Goal: Task Accomplishment & Management: Use online tool/utility

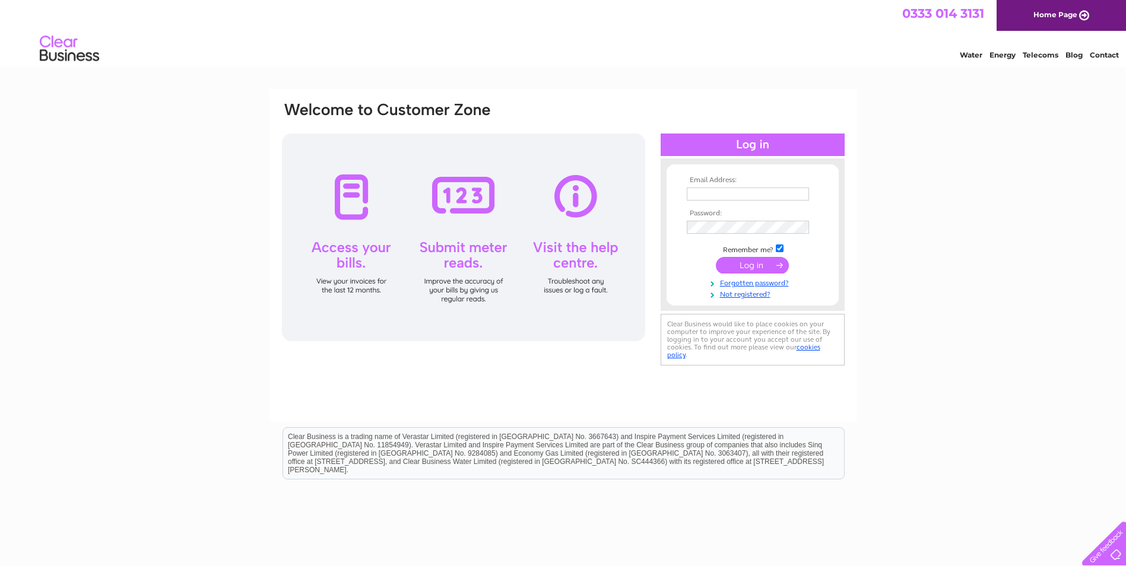
click at [726, 197] on input "text" at bounding box center [748, 194] width 122 height 13
type input "sales@somers-fishing.com"
click at [750, 262] on input "submit" at bounding box center [752, 266] width 73 height 17
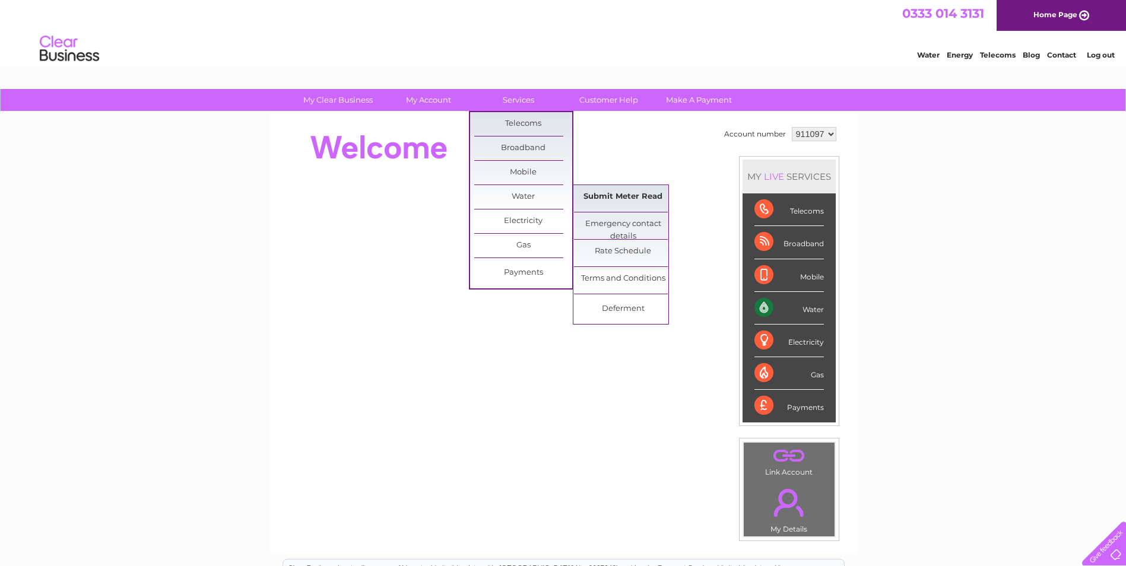
click at [612, 194] on link "Submit Meter Read" at bounding box center [623, 197] width 98 height 24
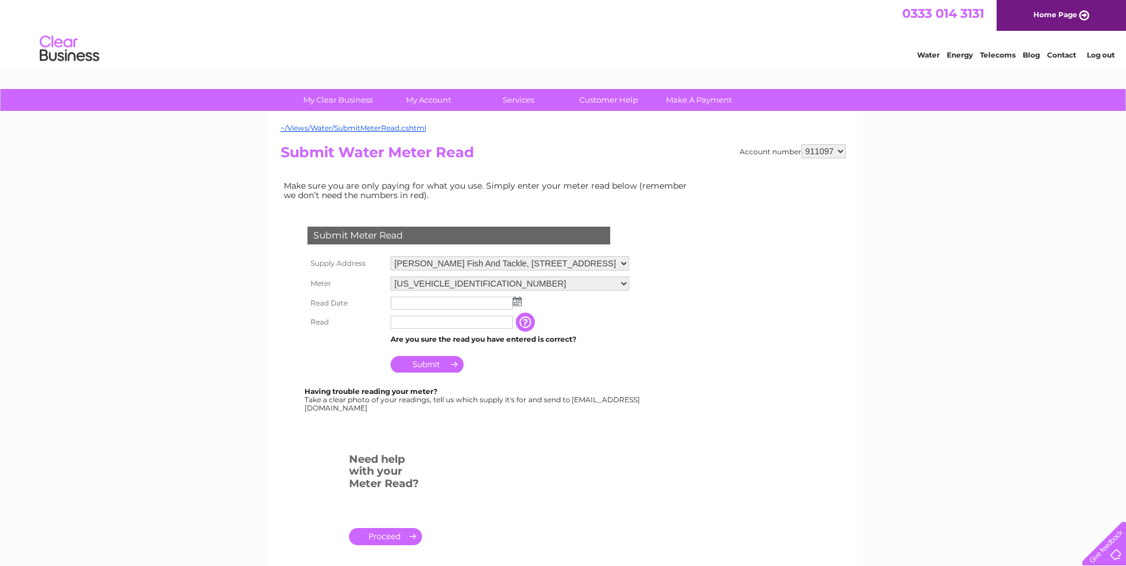
click at [520, 300] on img at bounding box center [517, 301] width 9 height 9
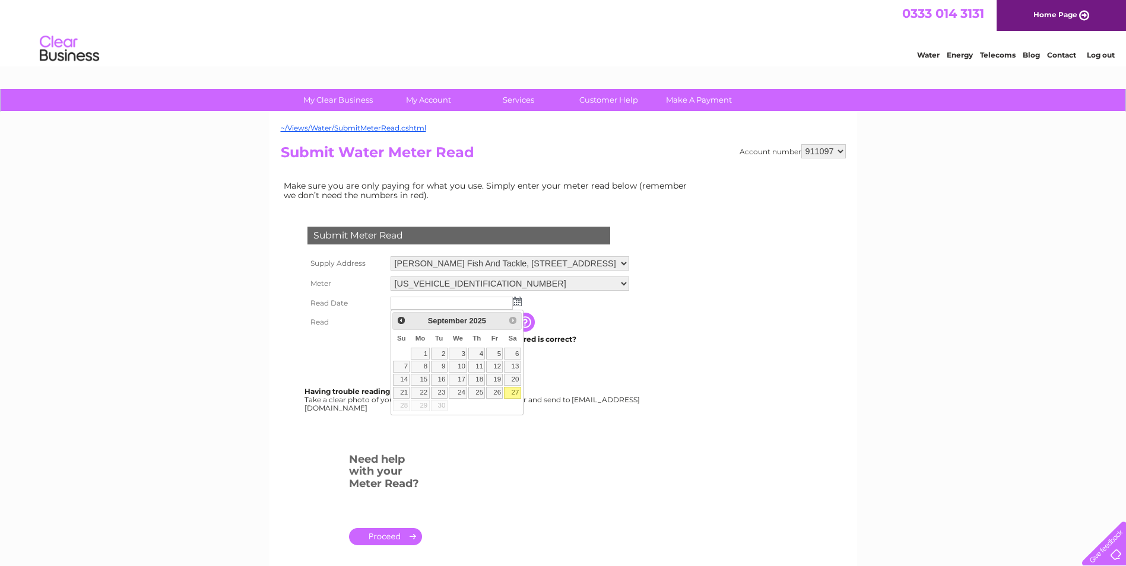
click at [513, 391] on link "27" at bounding box center [512, 393] width 17 height 12
type input "2025/09/27"
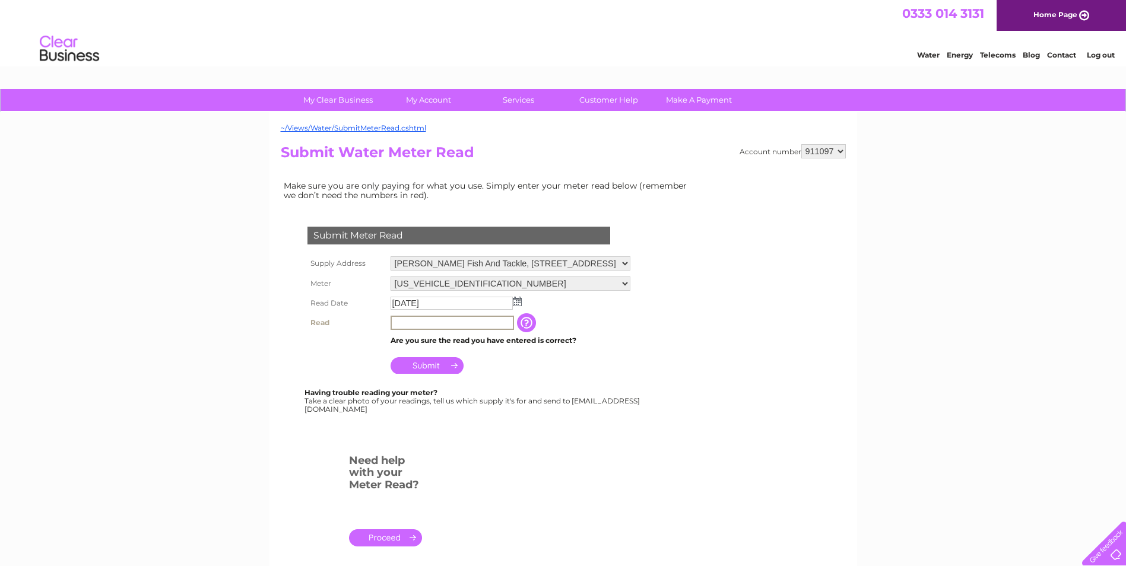
click at [407, 328] on input "text" at bounding box center [452, 323] width 123 height 14
type input "365"
click at [416, 367] on input "Submit" at bounding box center [427, 364] width 73 height 17
